Goal: Communication & Community: Ask a question

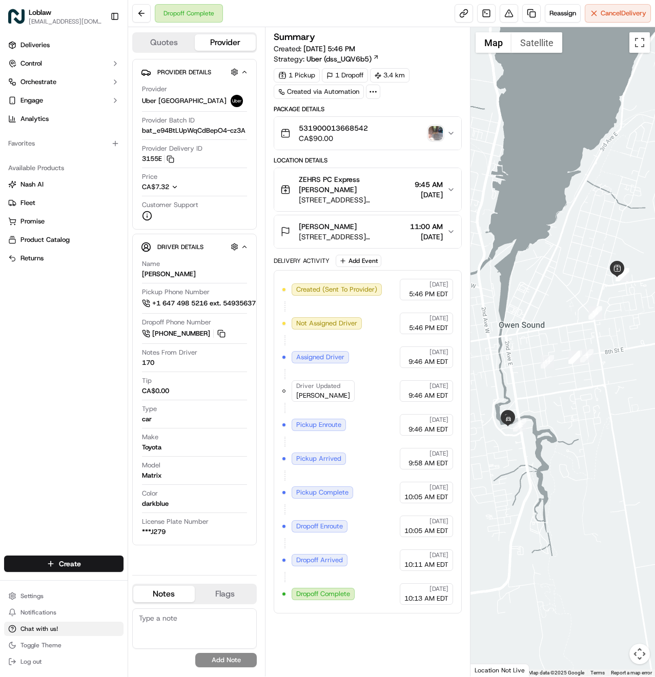
click at [31, 627] on span "Chat with us!" at bounding box center [38, 628] width 37 height 8
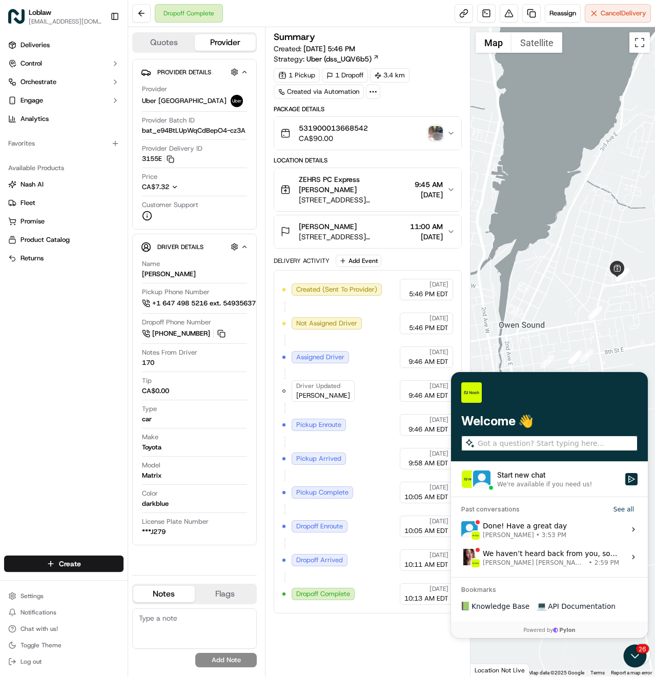
click at [533, 486] on div "We're available if you need us!" at bounding box center [544, 484] width 95 height 8
click at [625, 485] on button "Start new chat We're available if you need us!" at bounding box center [631, 479] width 12 height 12
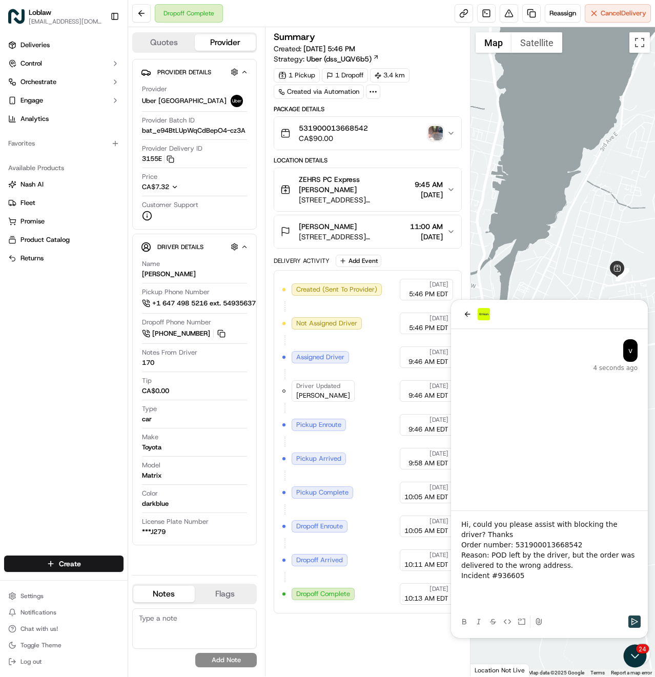
click at [637, 625] on button "Send" at bounding box center [634, 621] width 12 height 12
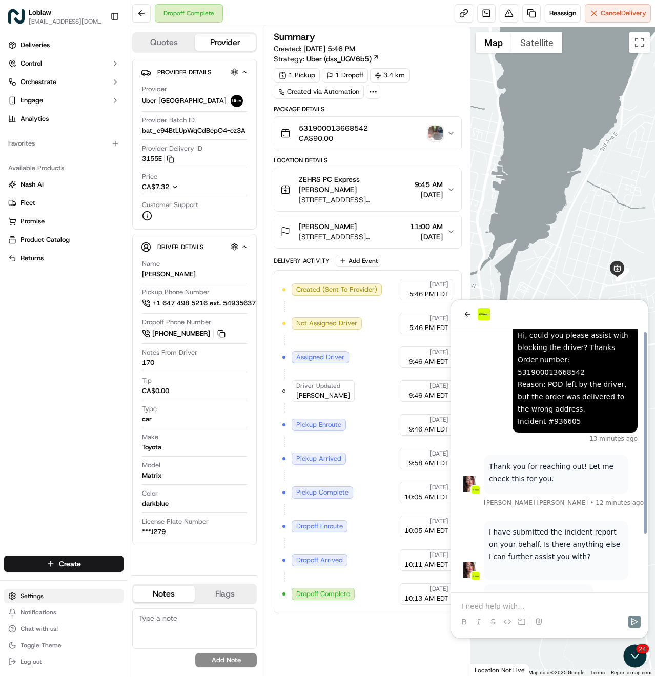
scroll to position [73, 0]
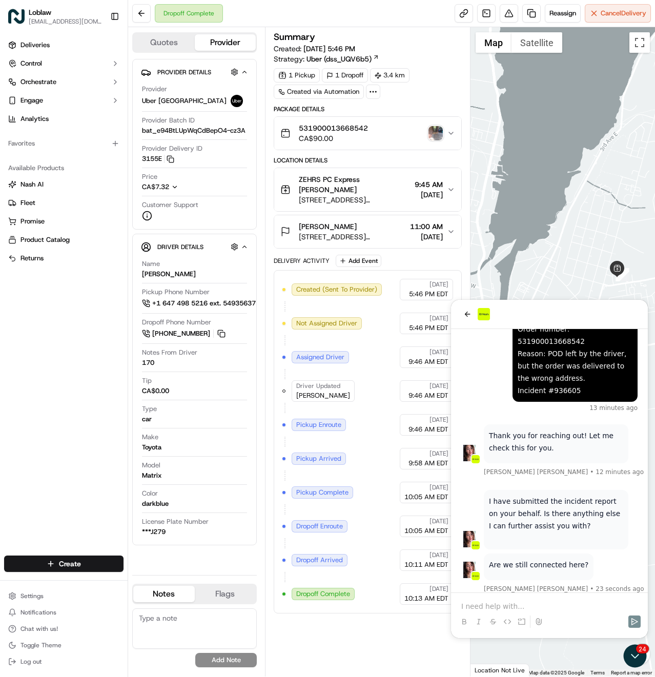
click at [532, 601] on p at bounding box center [549, 606] width 176 height 10
